Goal: Learn about a topic

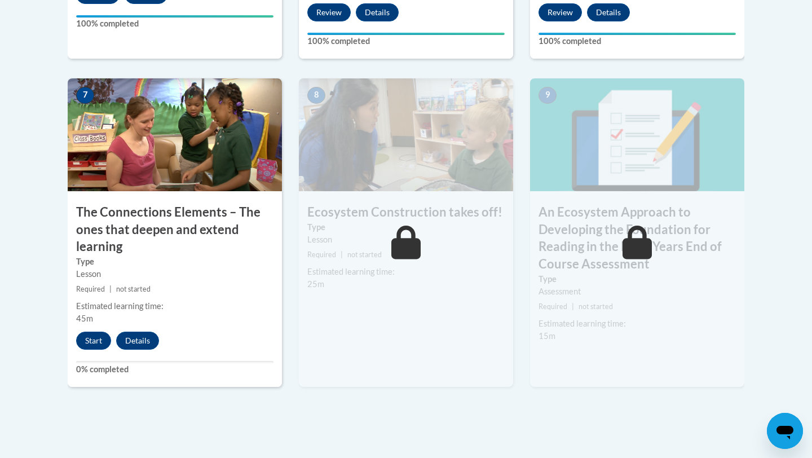
scroll to position [953, 0]
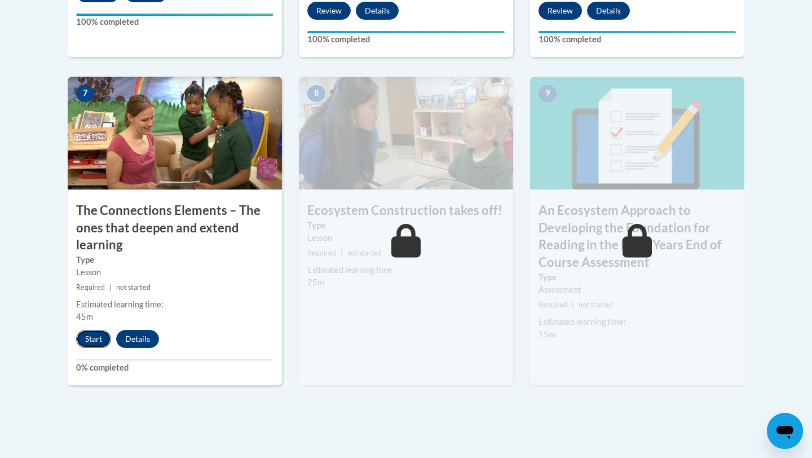
click at [97, 338] on button "Start" at bounding box center [93, 339] width 35 height 18
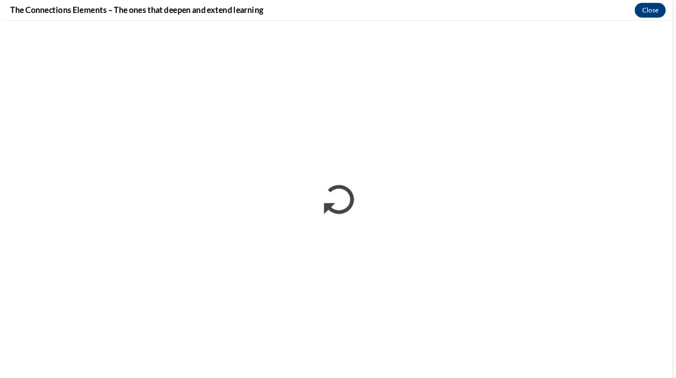
scroll to position [0, 0]
